Goal: Check status: Check status

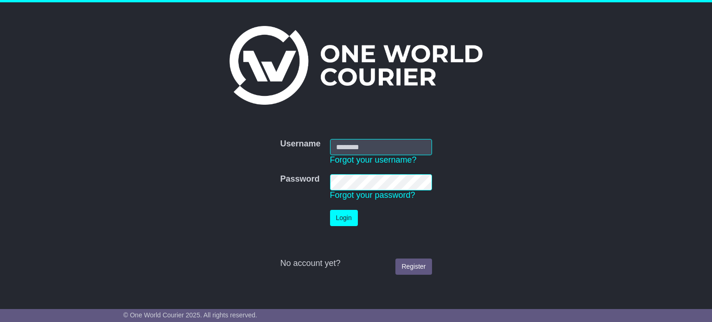
type input "**********"
click at [338, 221] on button "Login" at bounding box center [344, 218] width 28 height 16
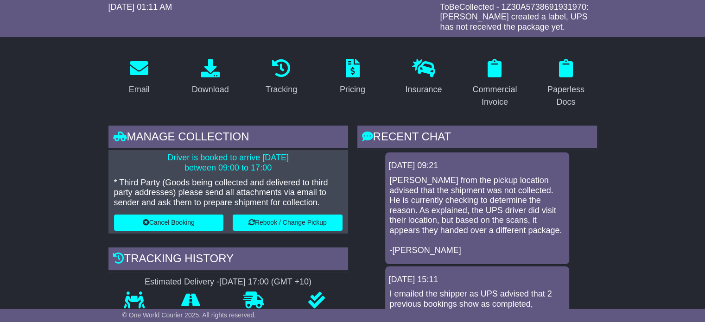
scroll to position [122, 0]
